Goal: Task Accomplishment & Management: Use online tool/utility

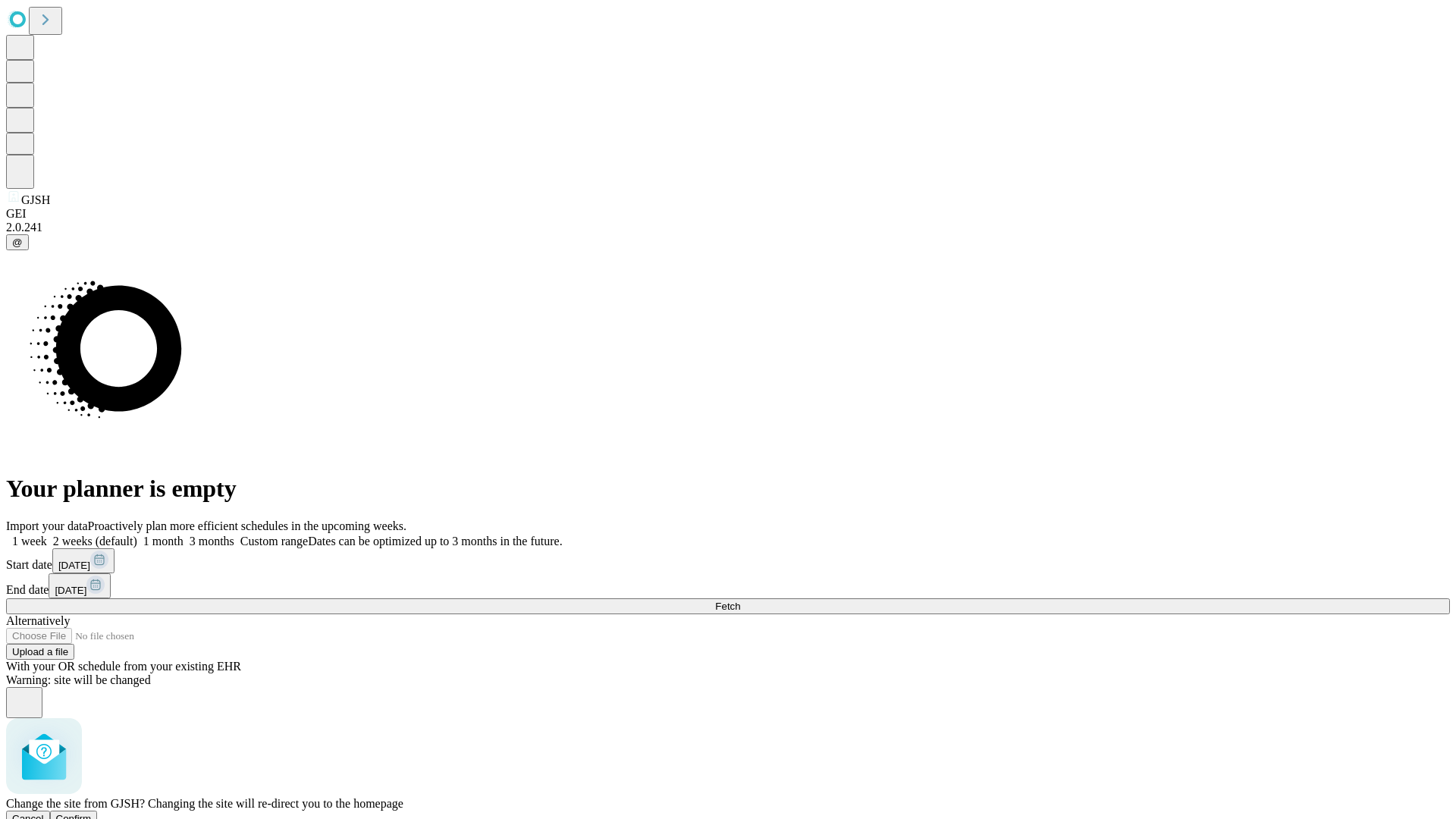
click at [92, 813] on span "Confirm" at bounding box center [74, 819] width 36 height 12
click at [183, 534] on label "1 month" at bounding box center [160, 540] width 46 height 13
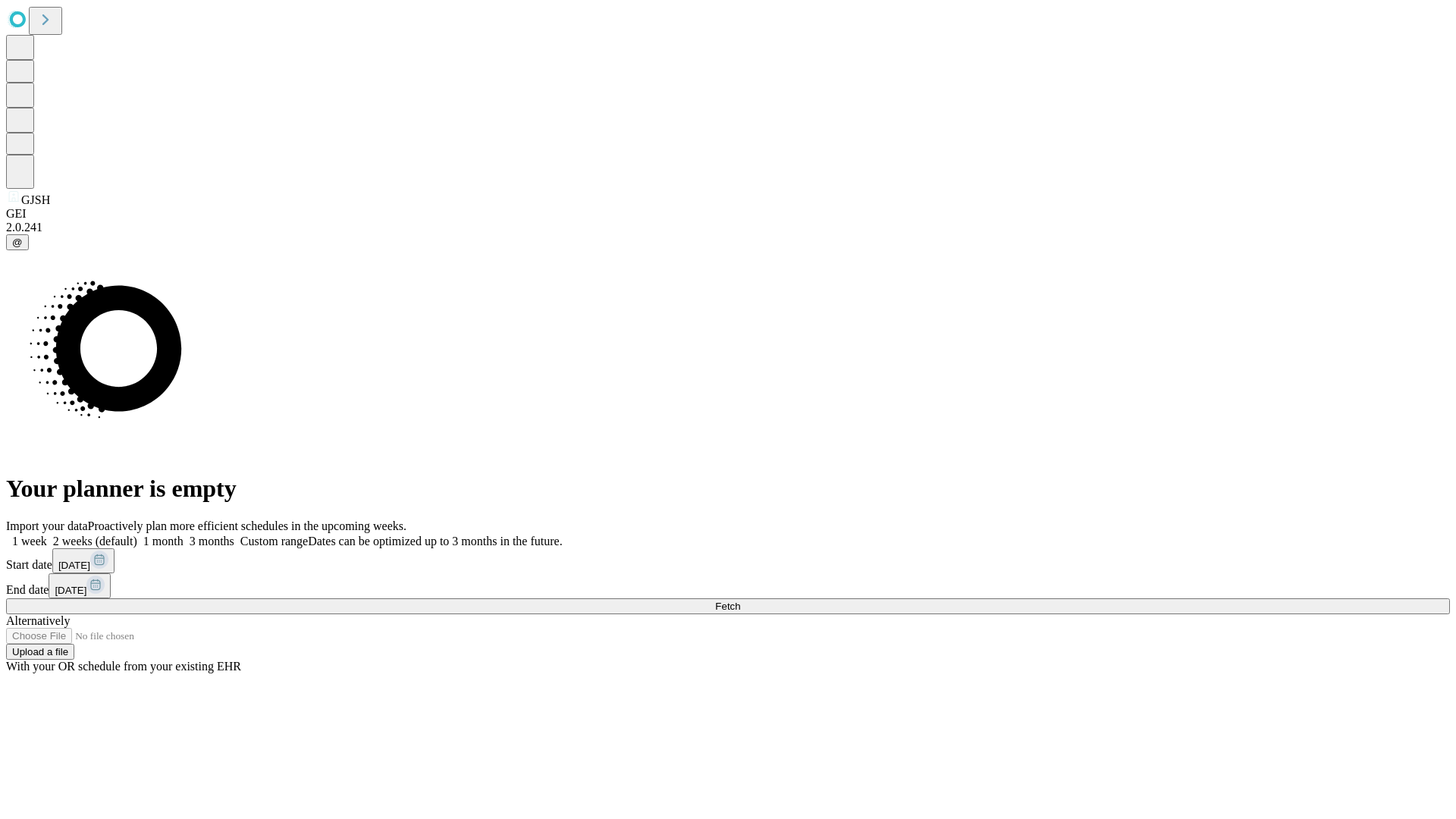
click at [740, 601] on span "Fetch" at bounding box center [728, 606] width 25 height 12
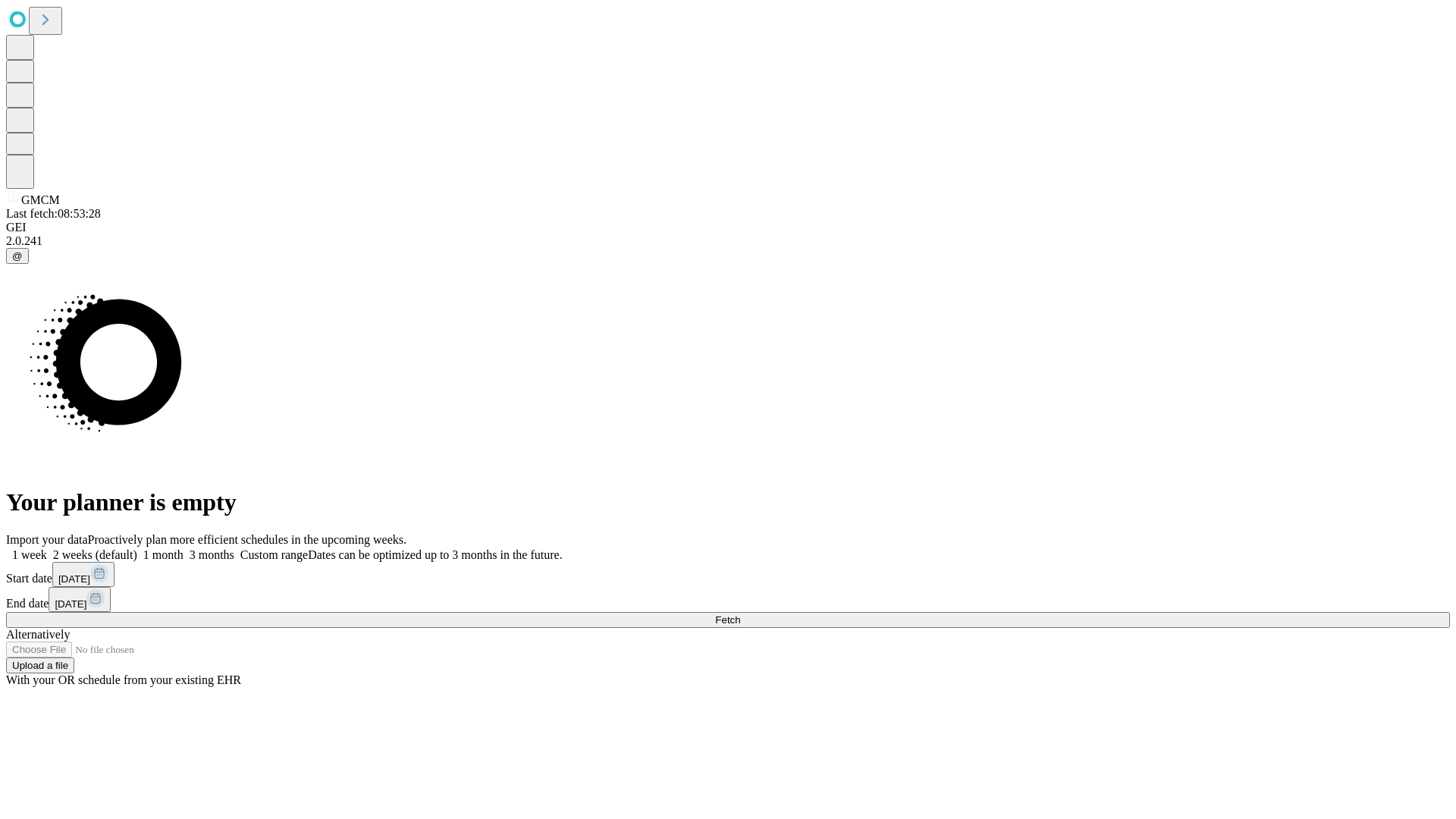
click at [740, 614] on span "Fetch" at bounding box center [728, 620] width 25 height 12
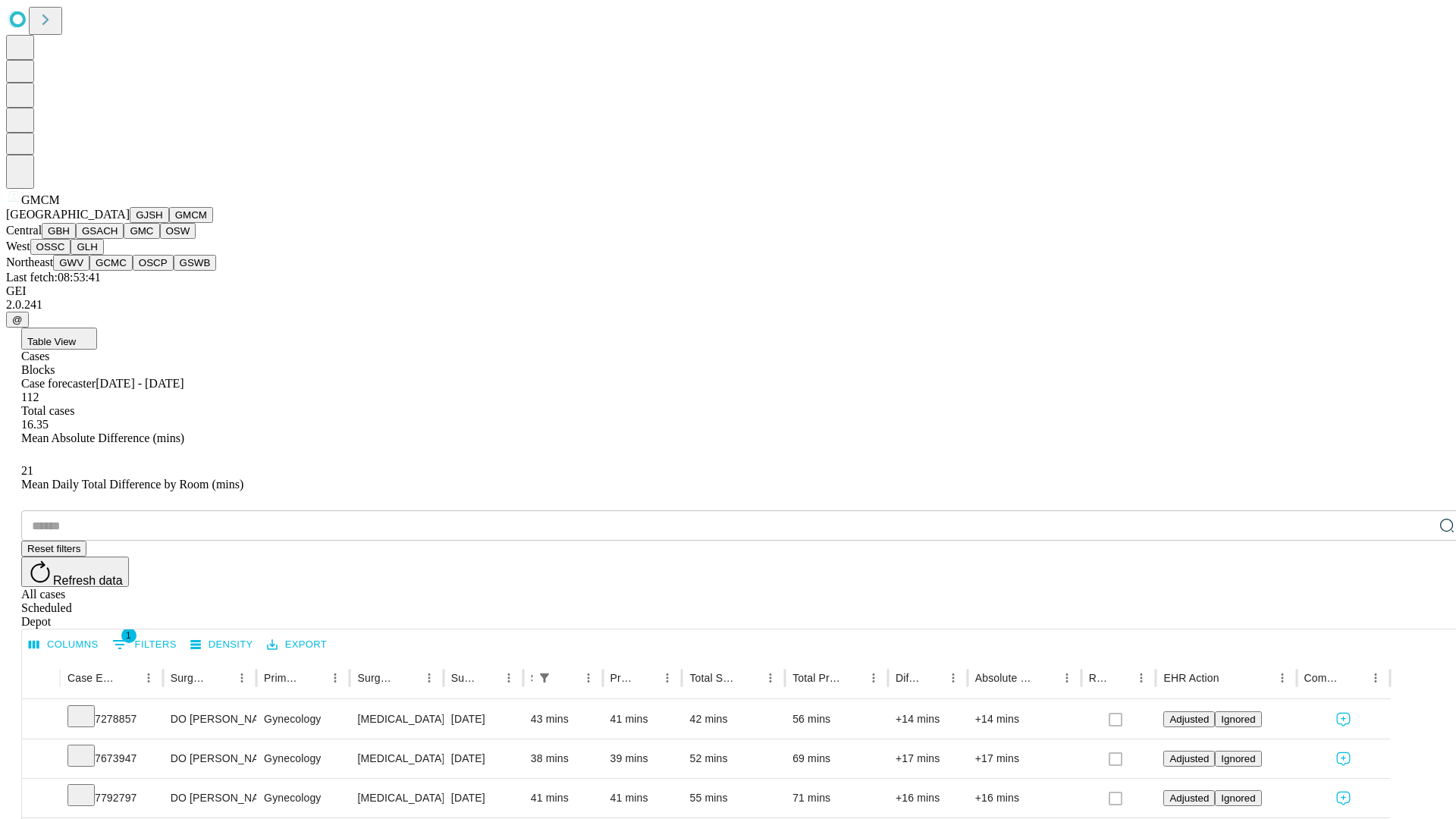
click at [76, 239] on button "GBH" at bounding box center [59, 231] width 34 height 16
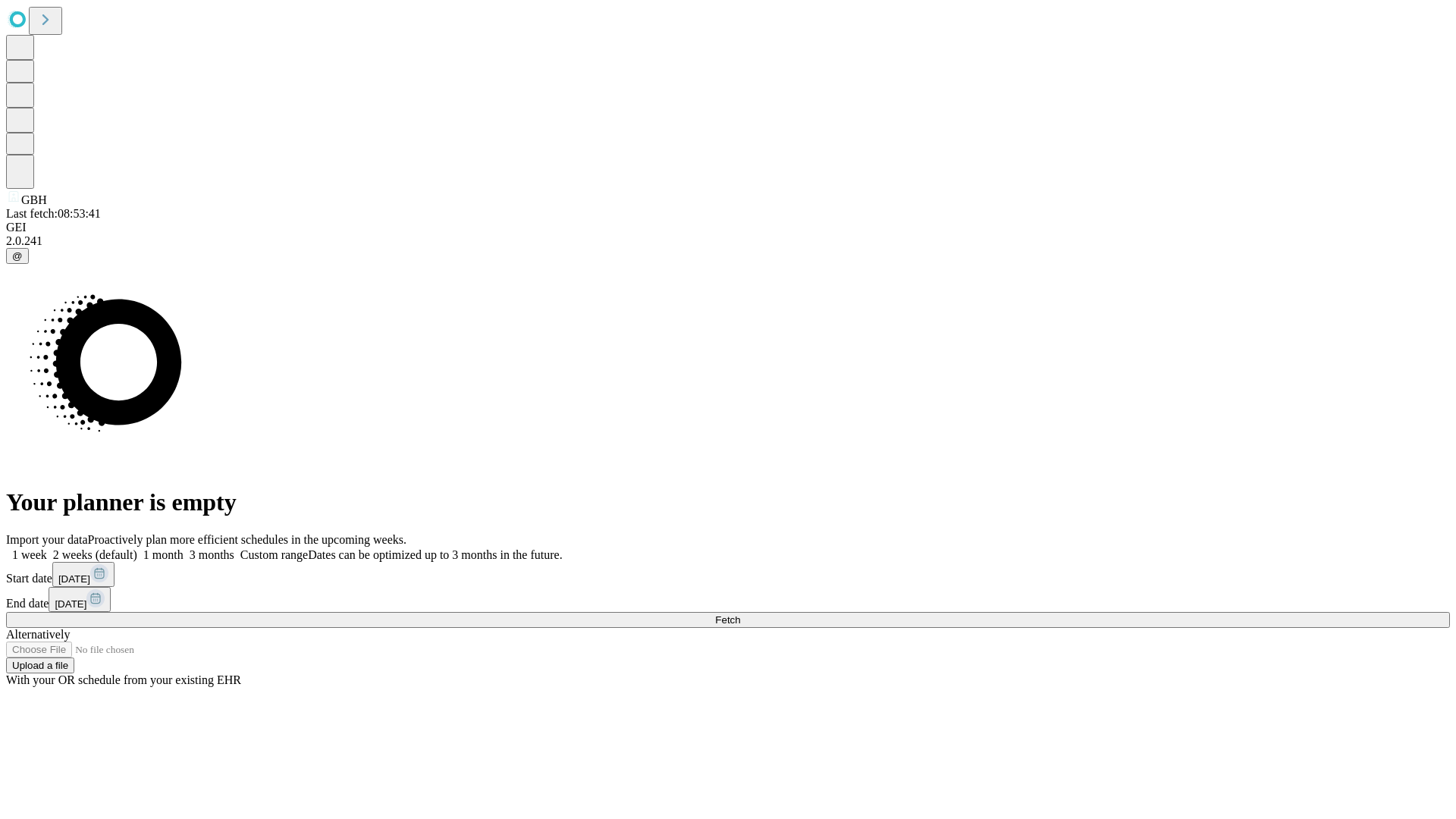
click at [183, 548] on label "1 month" at bounding box center [160, 554] width 46 height 13
click at [740, 614] on span "Fetch" at bounding box center [728, 620] width 25 height 12
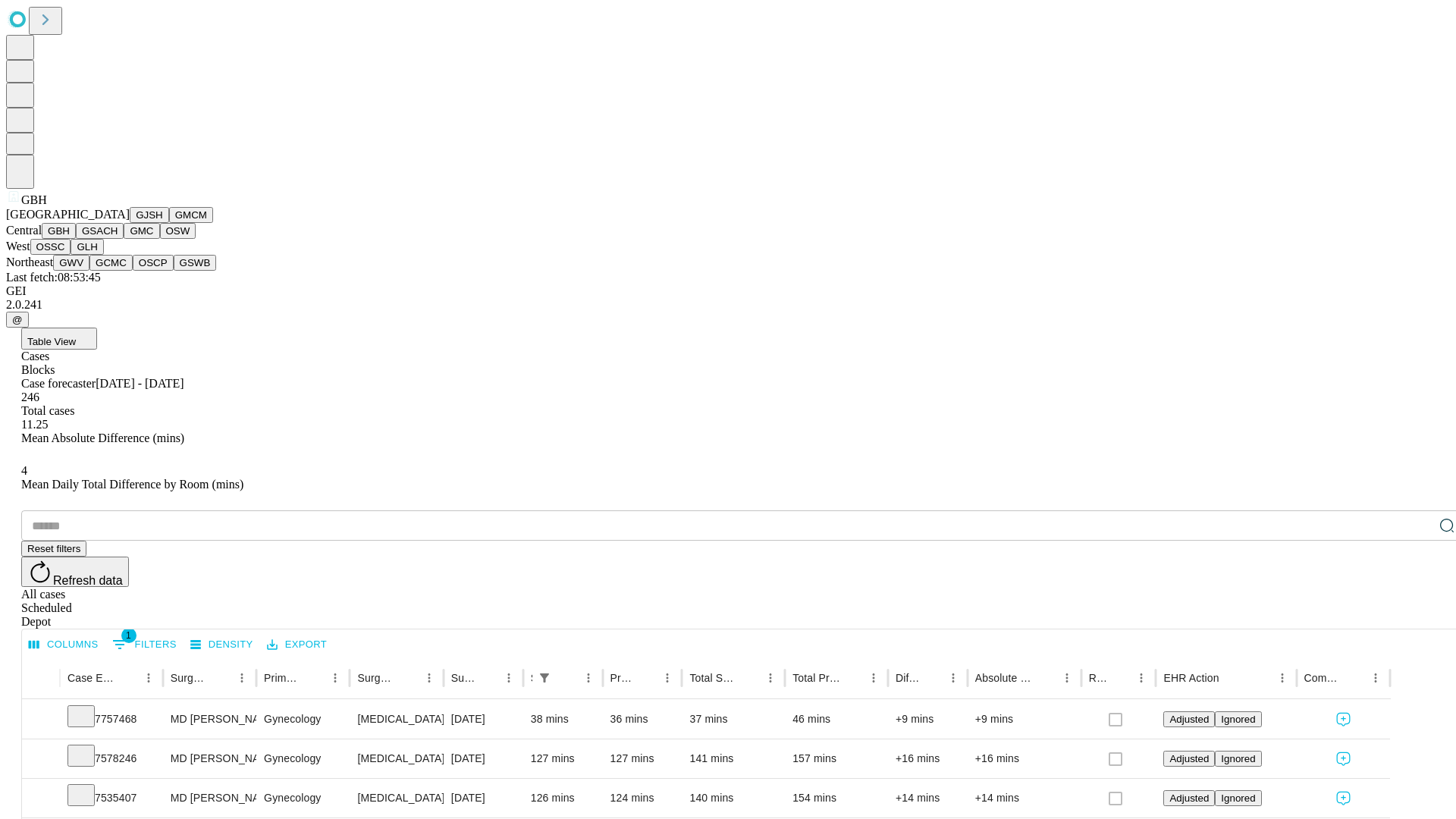
click at [118, 239] on button "GSACH" at bounding box center [99, 231] width 48 height 16
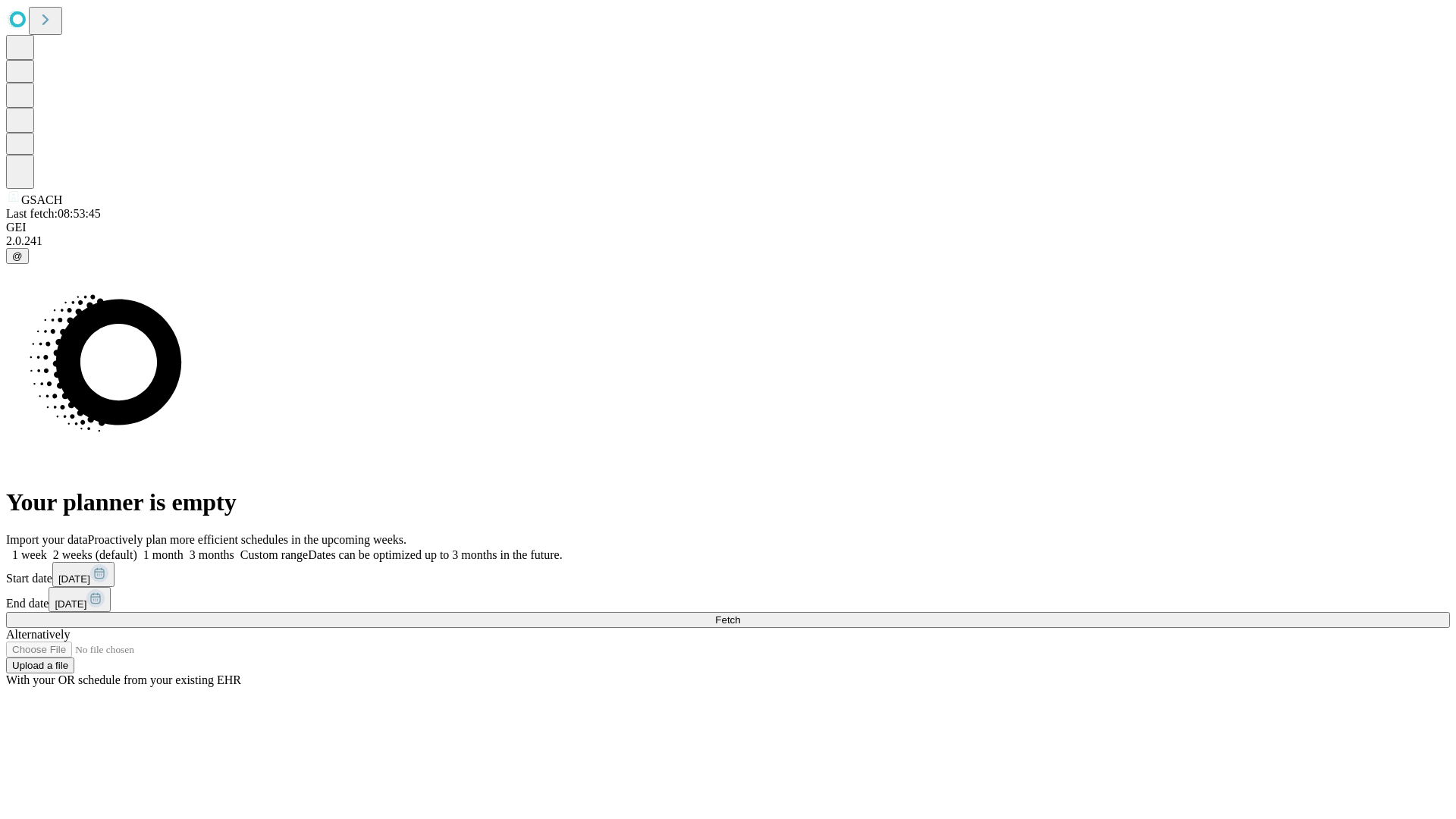
click at [183, 548] on label "1 month" at bounding box center [160, 554] width 46 height 13
click at [740, 614] on span "Fetch" at bounding box center [728, 620] width 25 height 12
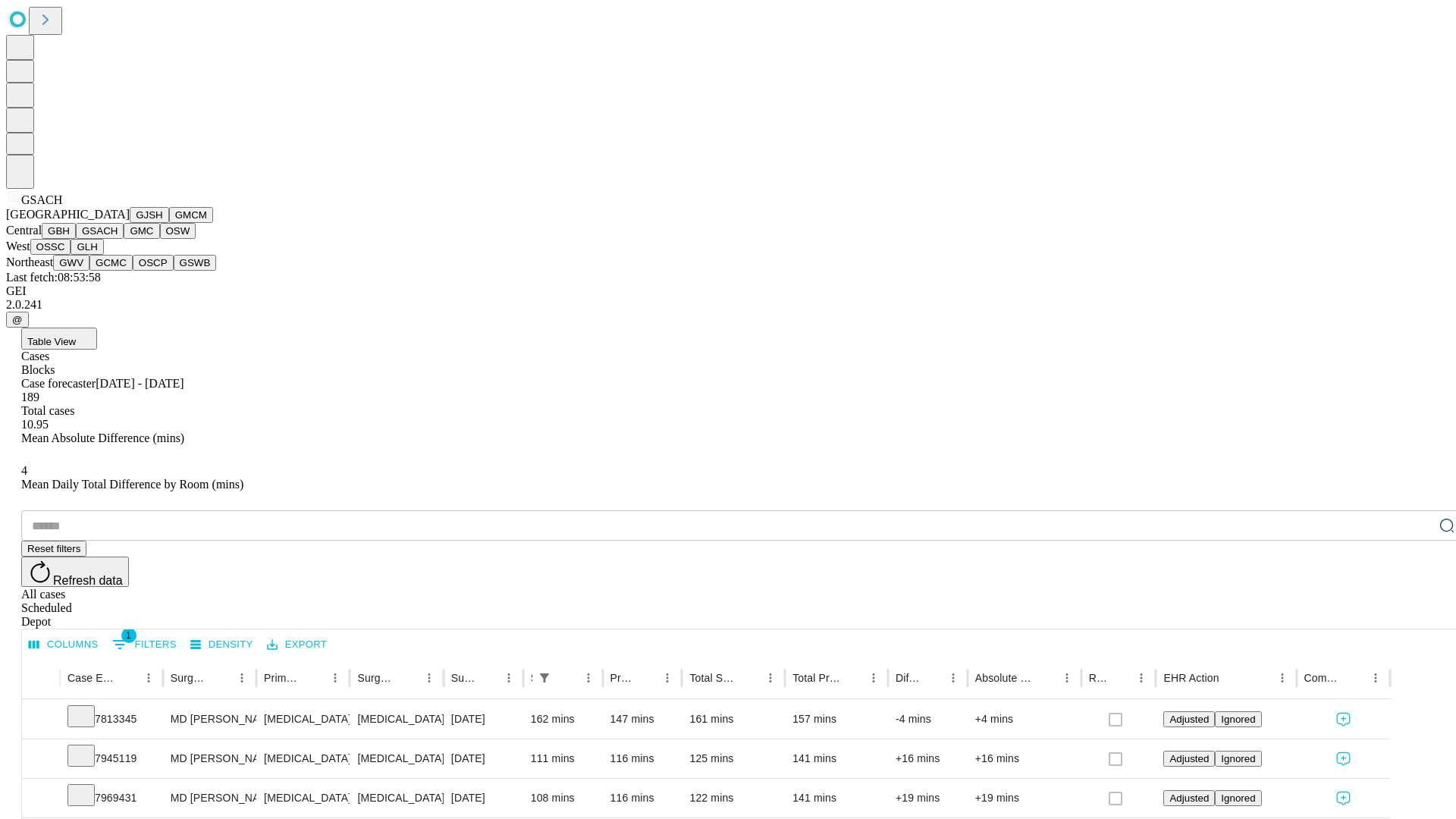
click at [124, 239] on button "GMC" at bounding box center [141, 231] width 36 height 16
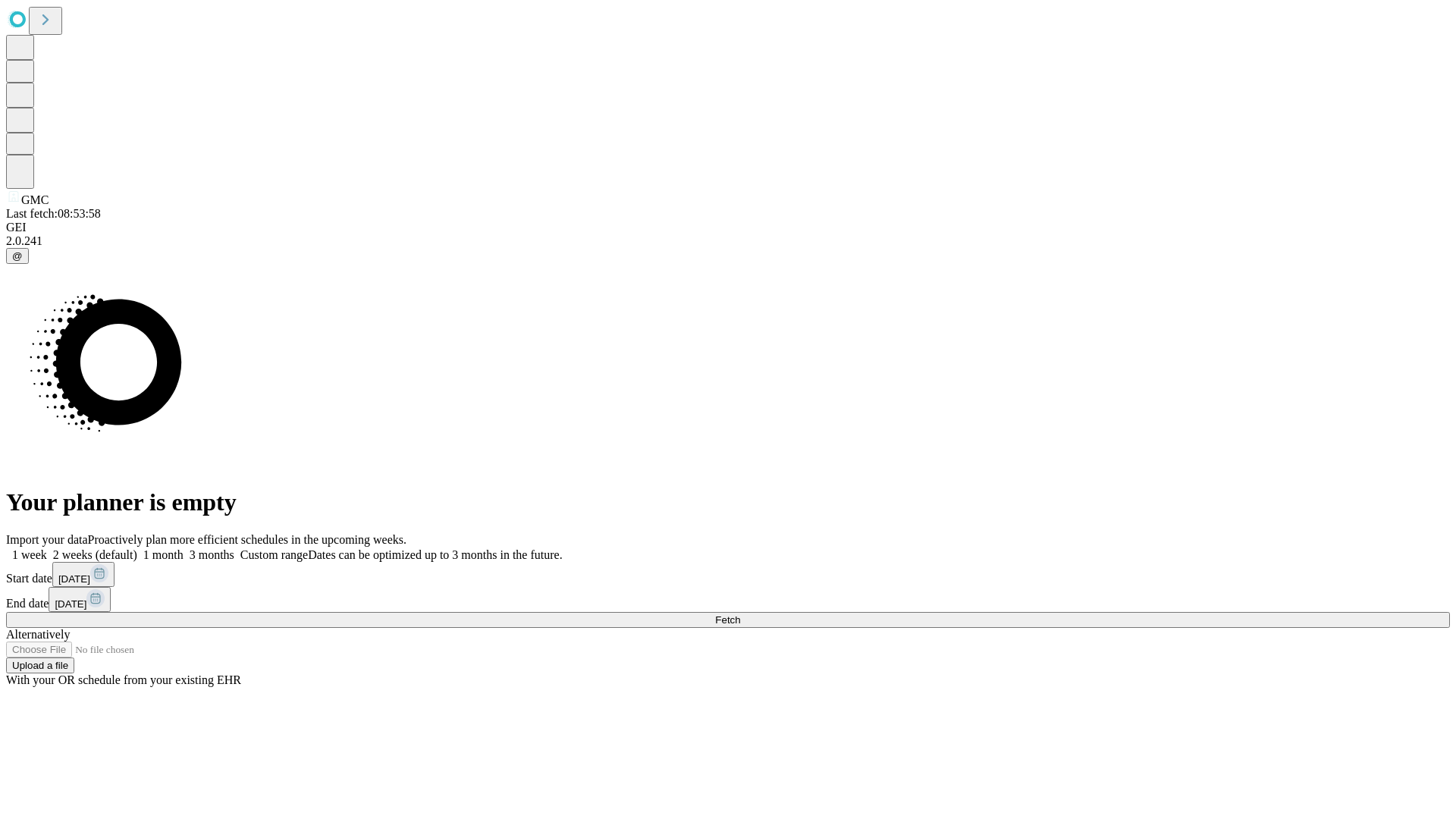
click at [183, 548] on label "1 month" at bounding box center [160, 554] width 46 height 13
click at [740, 614] on span "Fetch" at bounding box center [728, 620] width 25 height 12
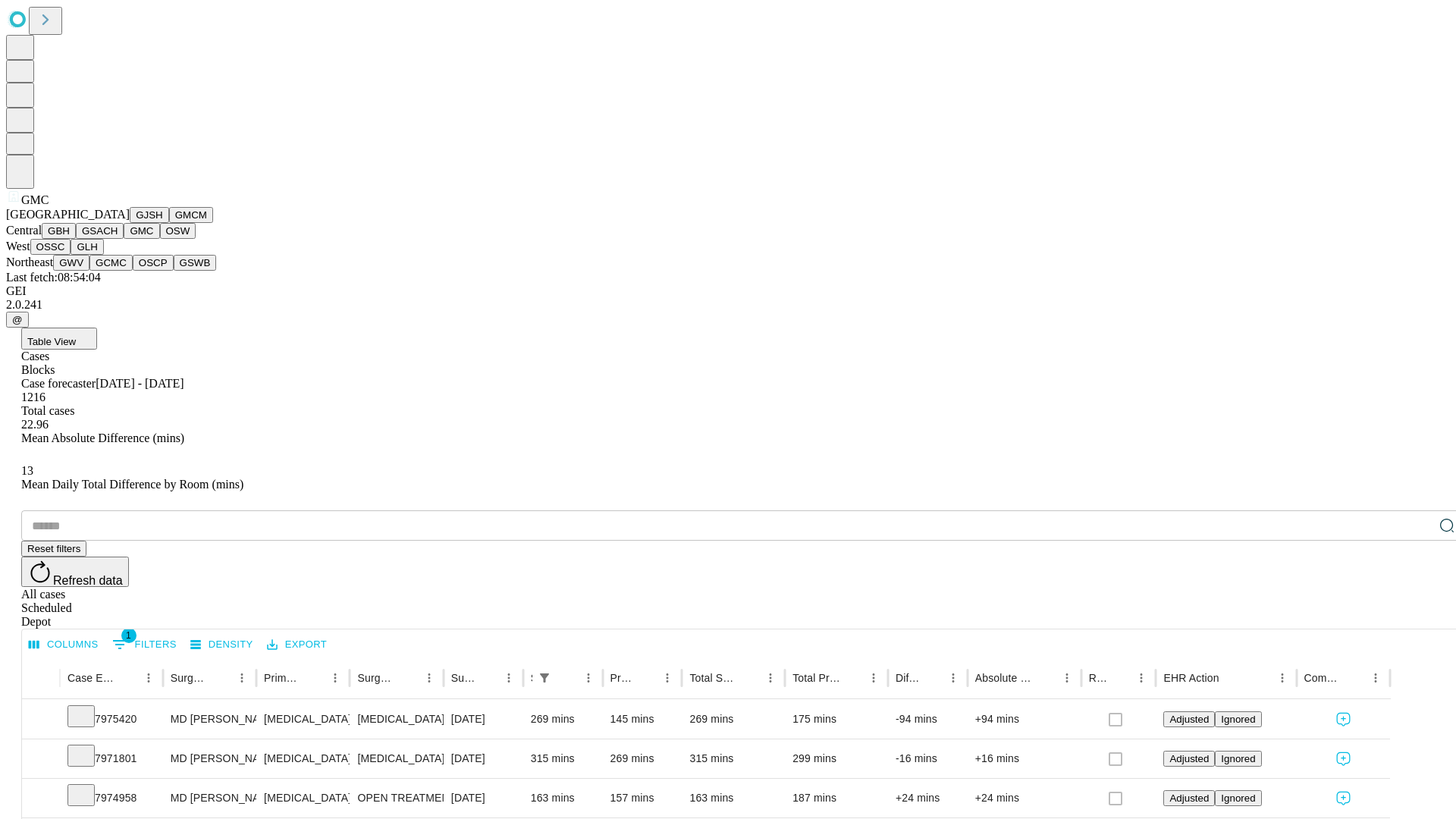
click at [160, 239] on button "OSW" at bounding box center [177, 231] width 36 height 16
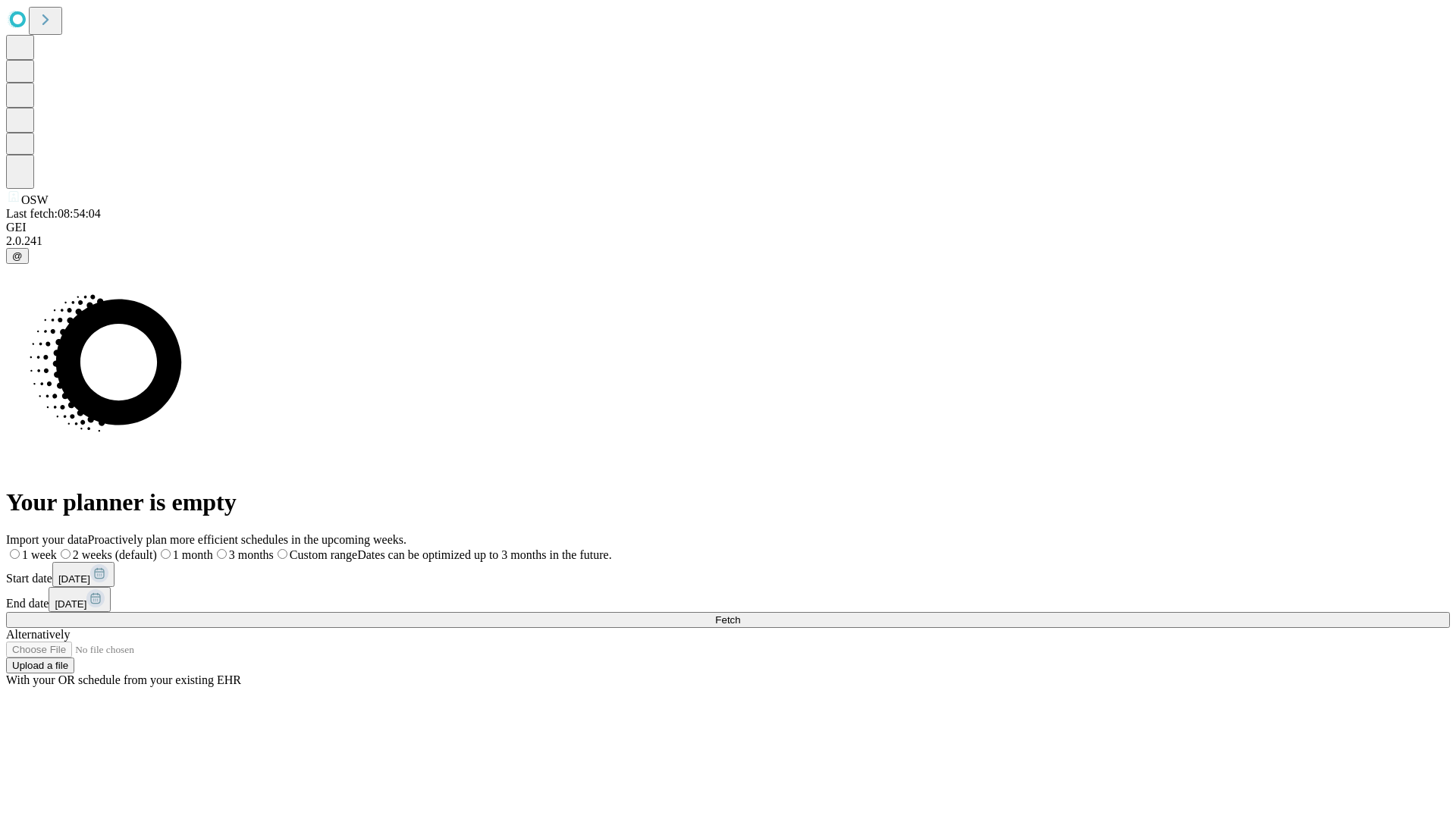
click at [214, 548] on label "1 month" at bounding box center [185, 554] width 57 height 13
click at [740, 614] on span "Fetch" at bounding box center [728, 620] width 25 height 12
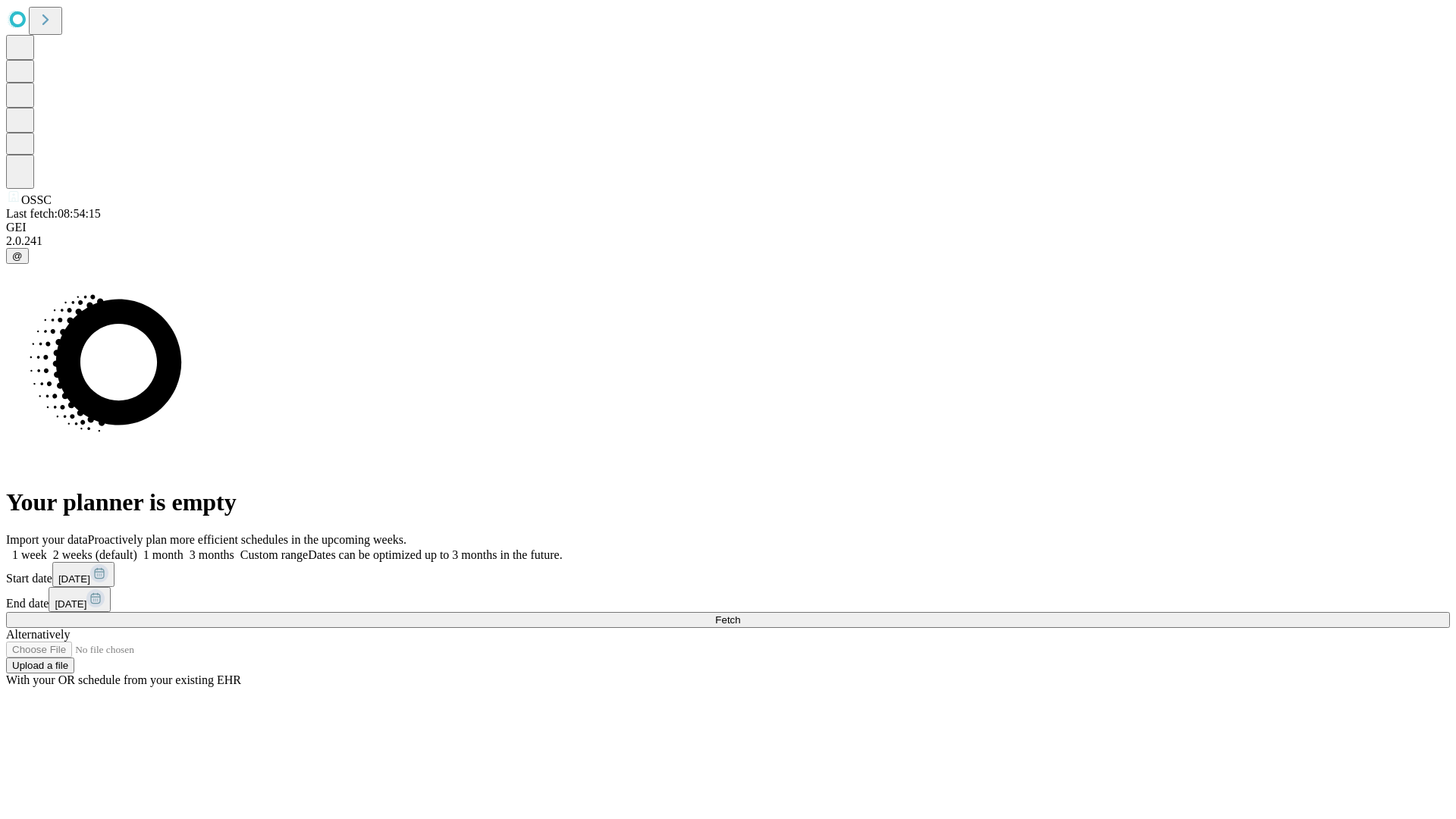
click at [740, 614] on span "Fetch" at bounding box center [728, 620] width 25 height 12
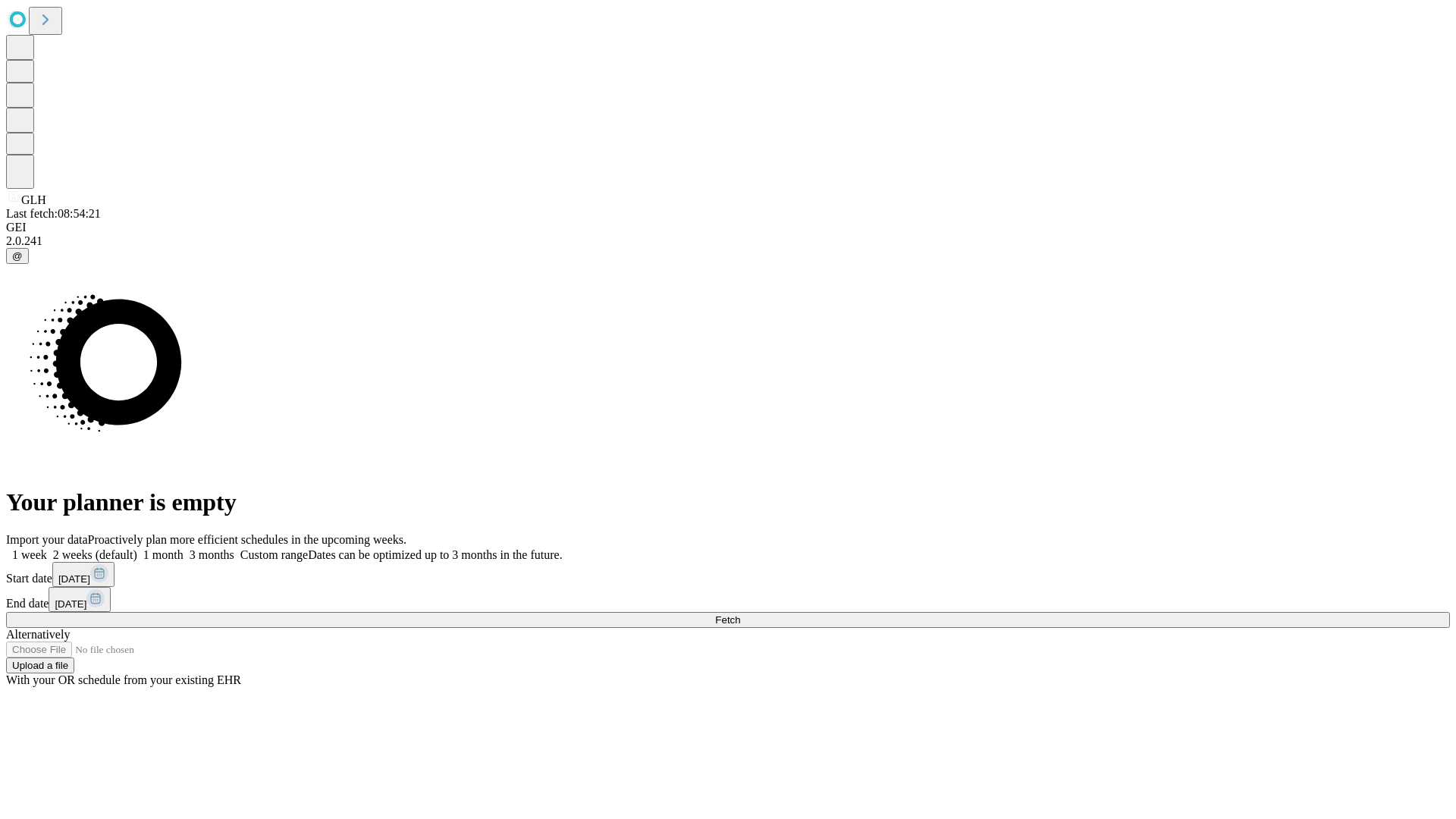
click at [183, 548] on label "1 month" at bounding box center [160, 554] width 46 height 13
click at [740, 614] on span "Fetch" at bounding box center [728, 620] width 25 height 12
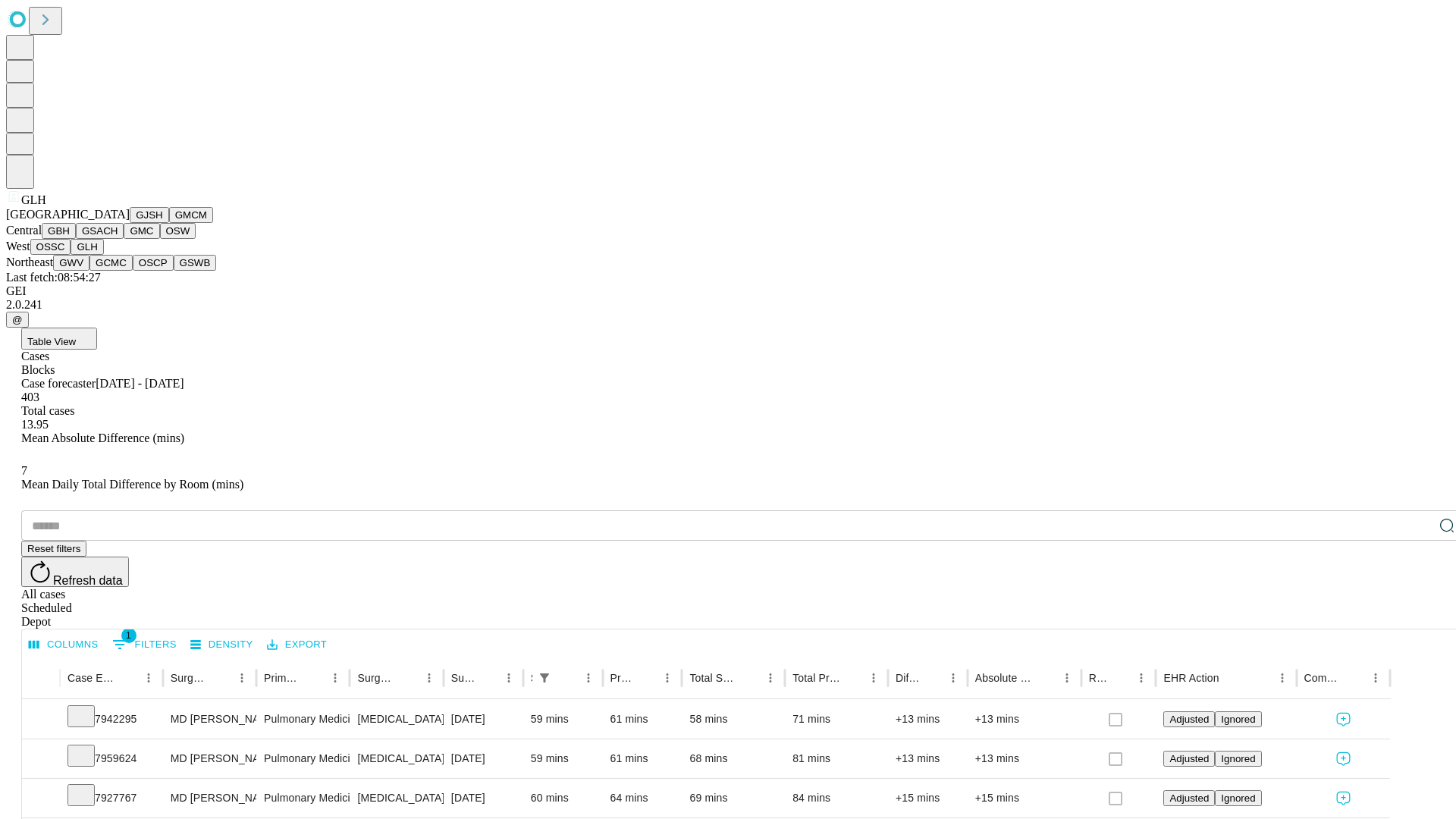
click at [90, 271] on button "GWV" at bounding box center [70, 262] width 36 height 16
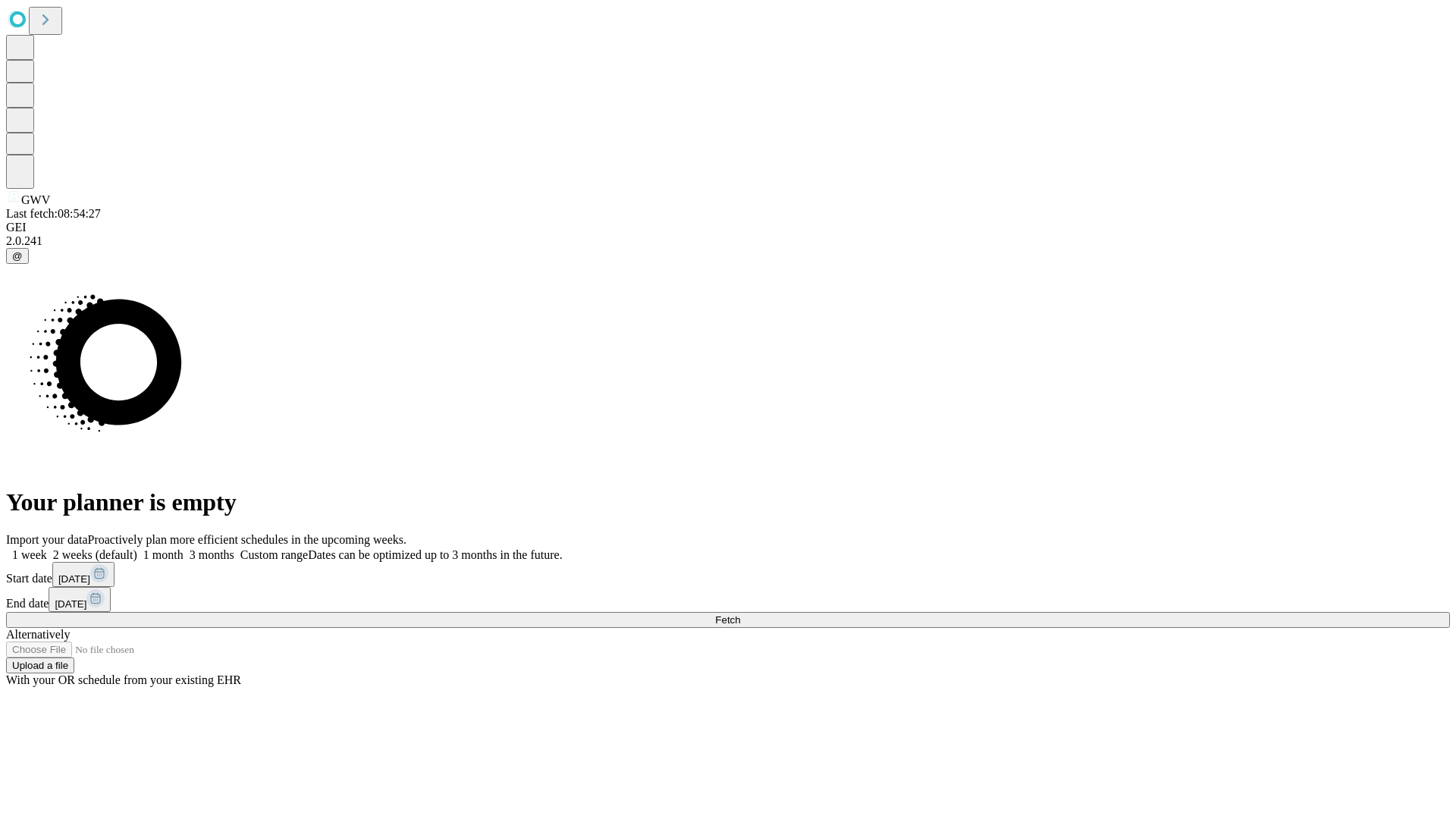
click at [740, 614] on span "Fetch" at bounding box center [728, 620] width 25 height 12
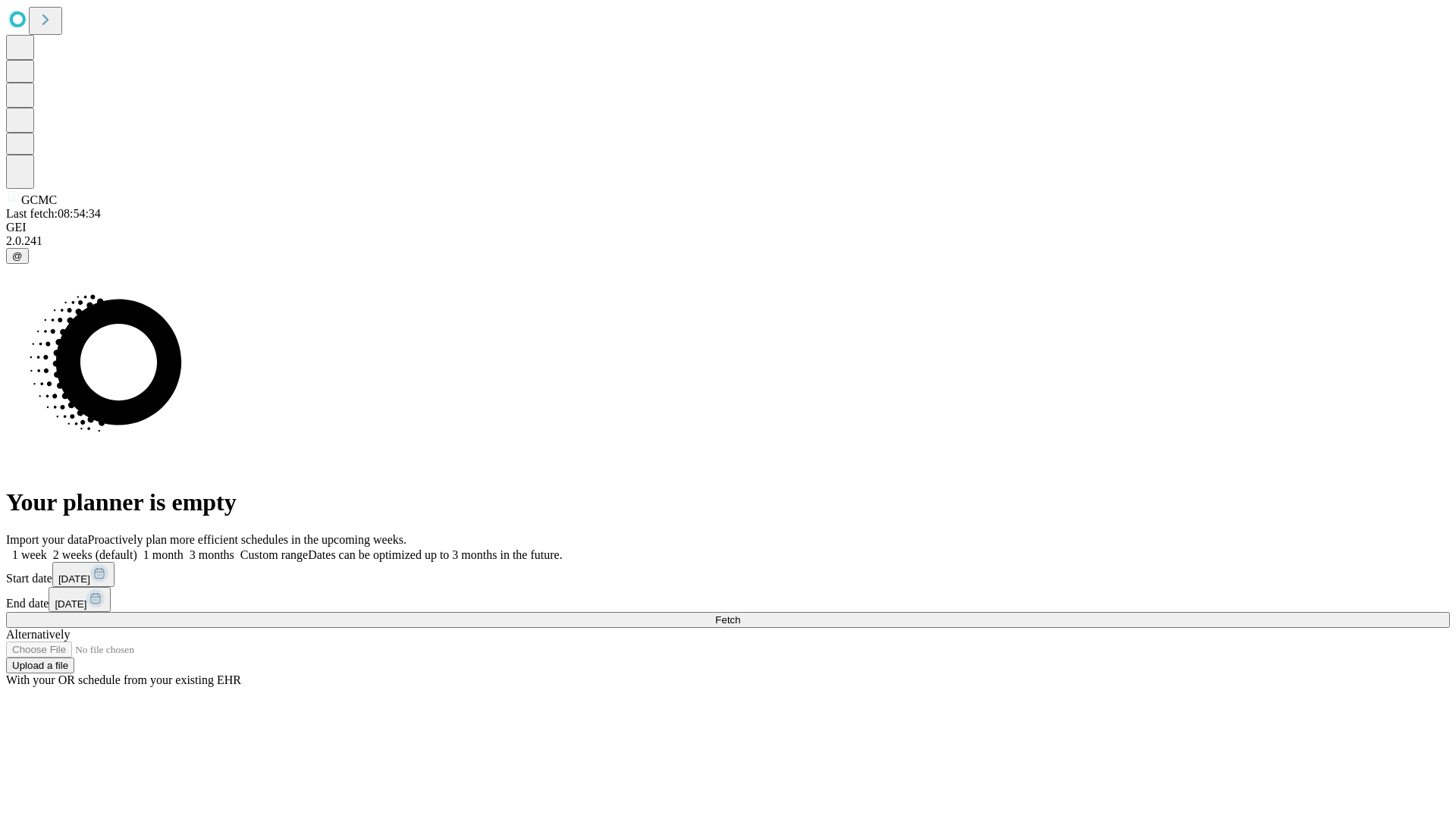
click at [183, 548] on label "1 month" at bounding box center [160, 554] width 46 height 13
click at [740, 614] on span "Fetch" at bounding box center [728, 620] width 25 height 12
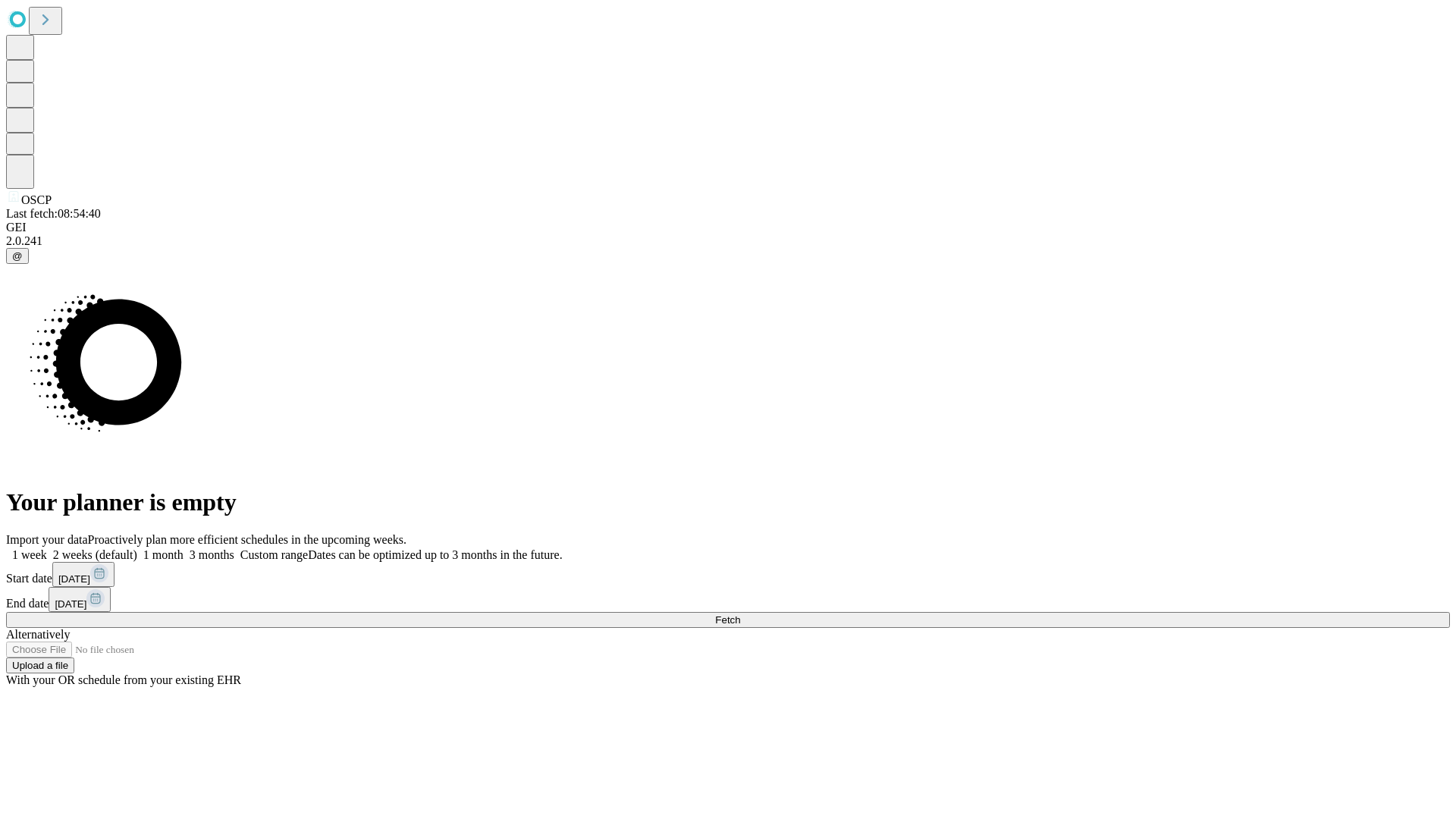
click at [183, 548] on label "1 month" at bounding box center [160, 554] width 46 height 13
click at [740, 614] on span "Fetch" at bounding box center [728, 620] width 25 height 12
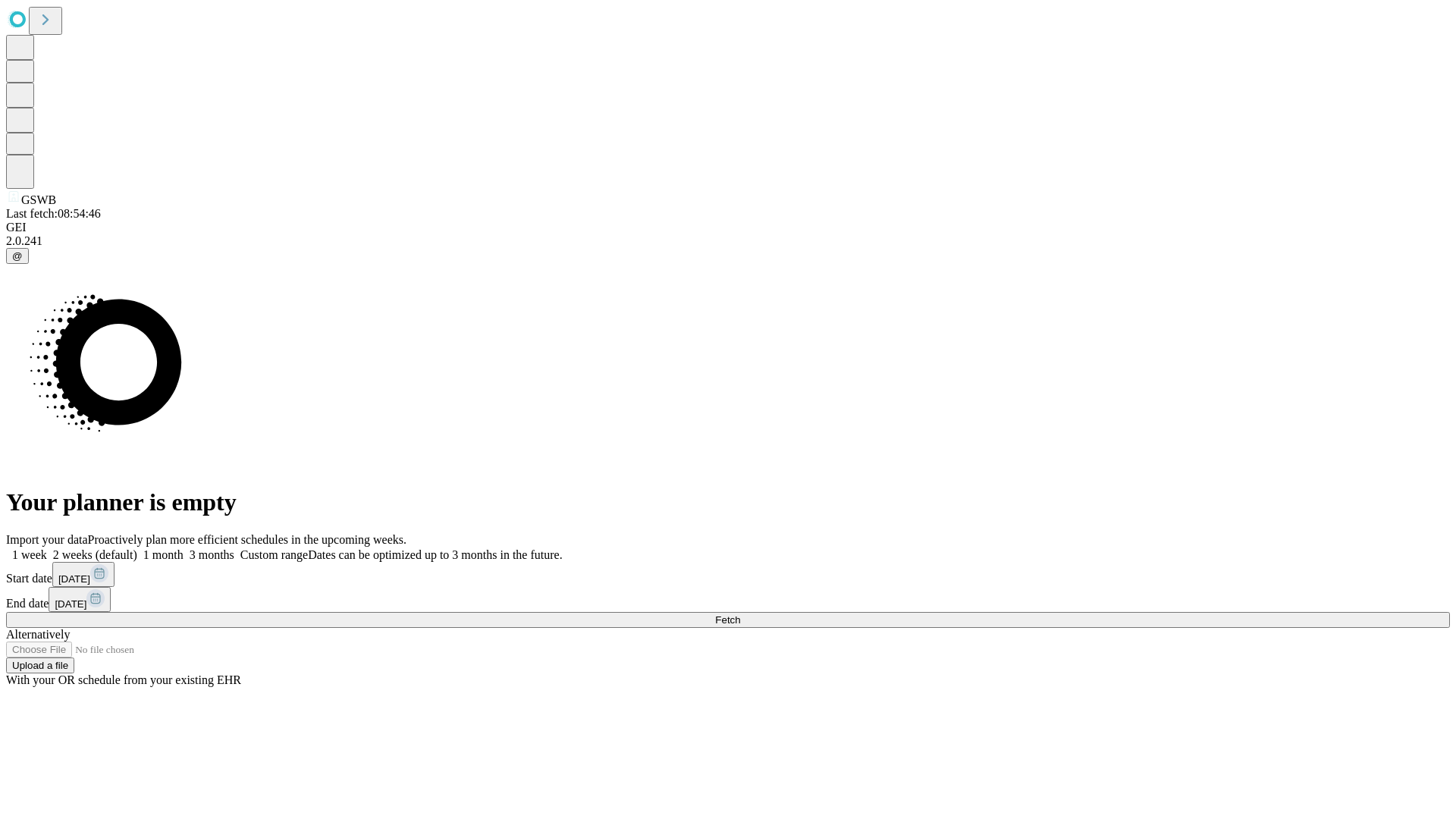
click at [740, 614] on span "Fetch" at bounding box center [728, 620] width 25 height 12
